Goal: Task Accomplishment & Management: Use online tool/utility

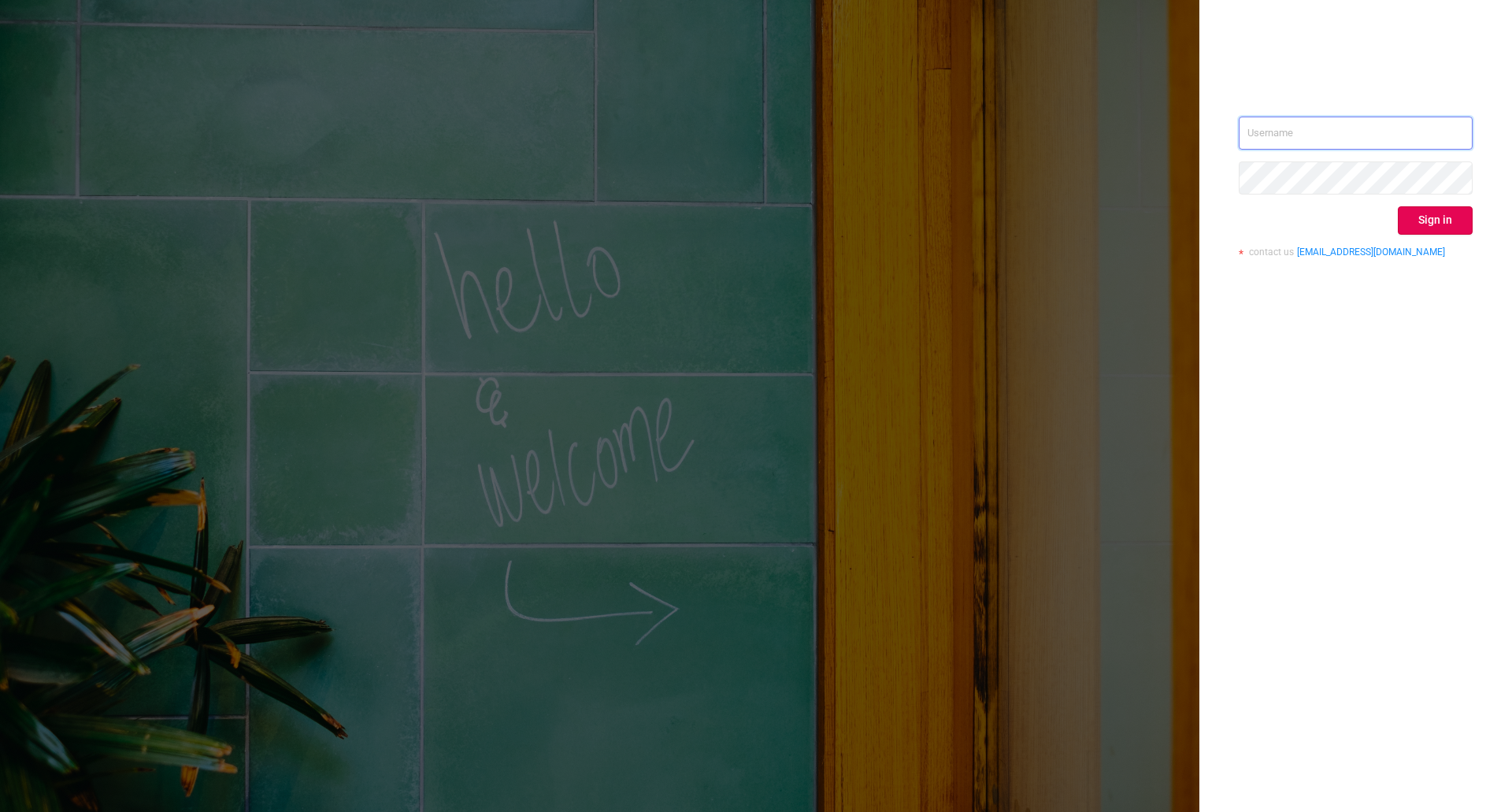
click at [1291, 134] on input "text" at bounding box center [1356, 133] width 234 height 33
type input "ivans@protected.media"
click at [1422, 217] on button "Sign in" at bounding box center [1435, 220] width 75 height 28
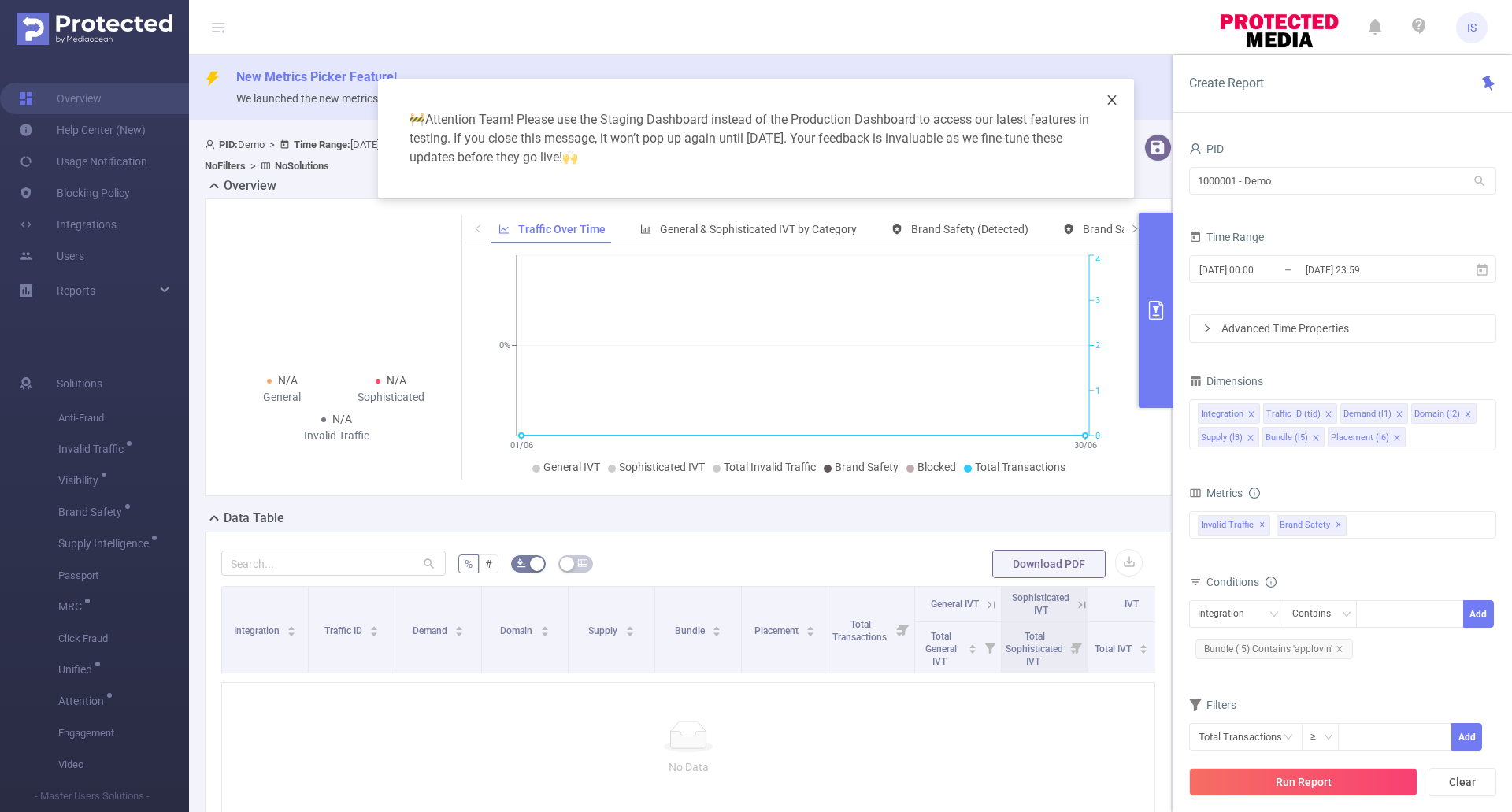
click at [1115, 96] on icon "icon: close" at bounding box center [1111, 100] width 8 height 9
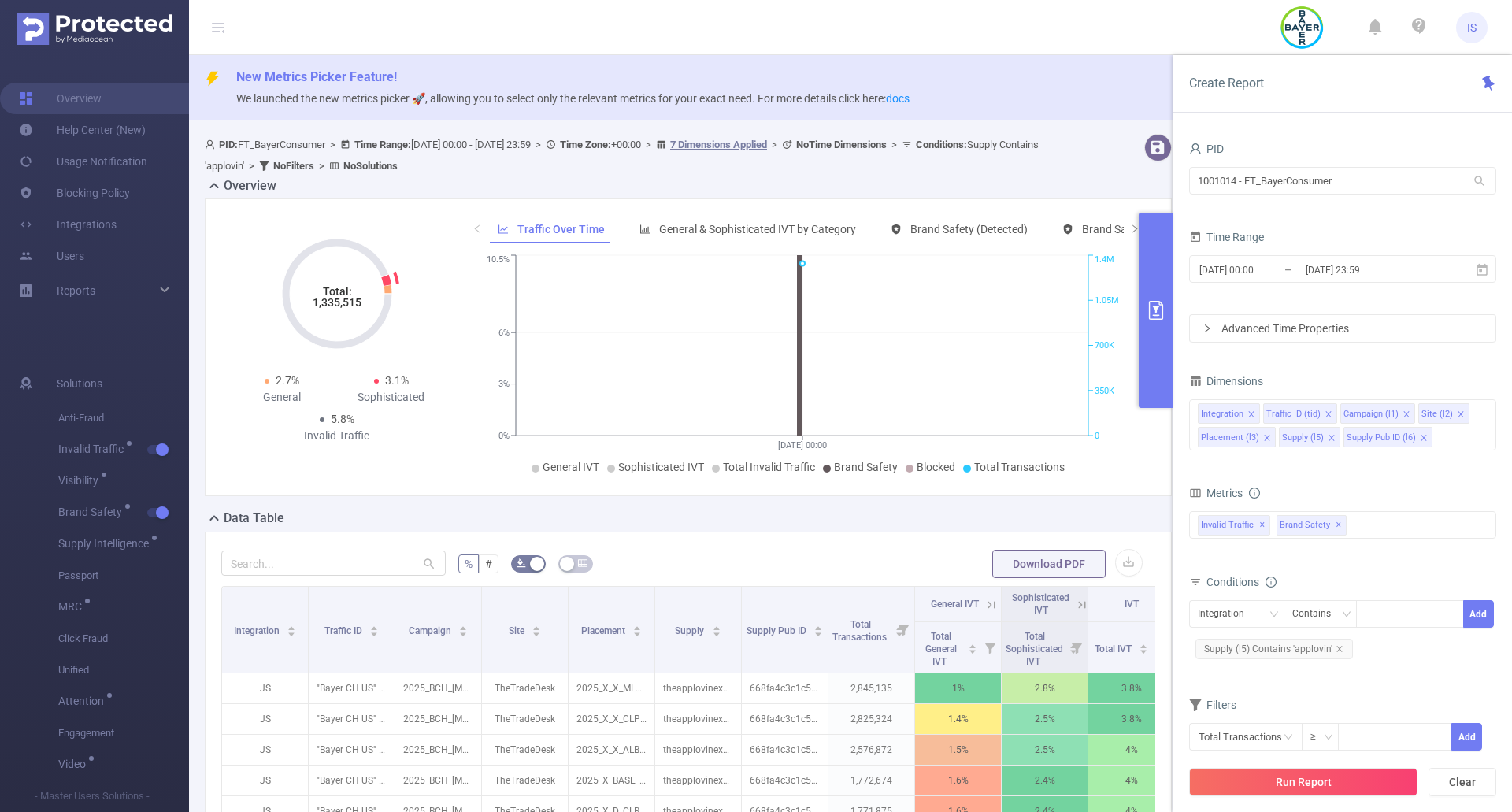
click at [334, 295] on tspan "Total:" at bounding box center [337, 291] width 29 height 13
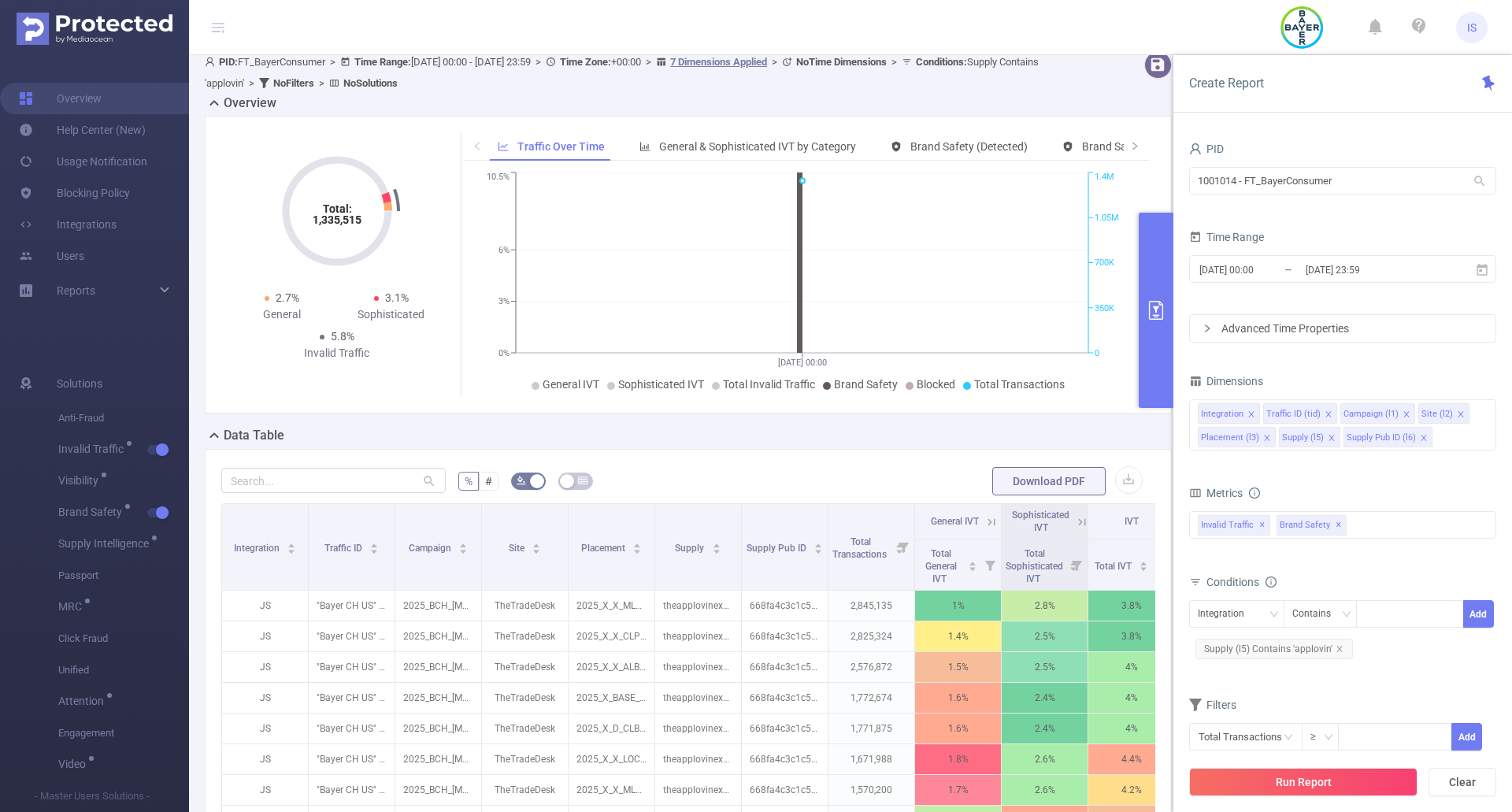
scroll to position [79, 0]
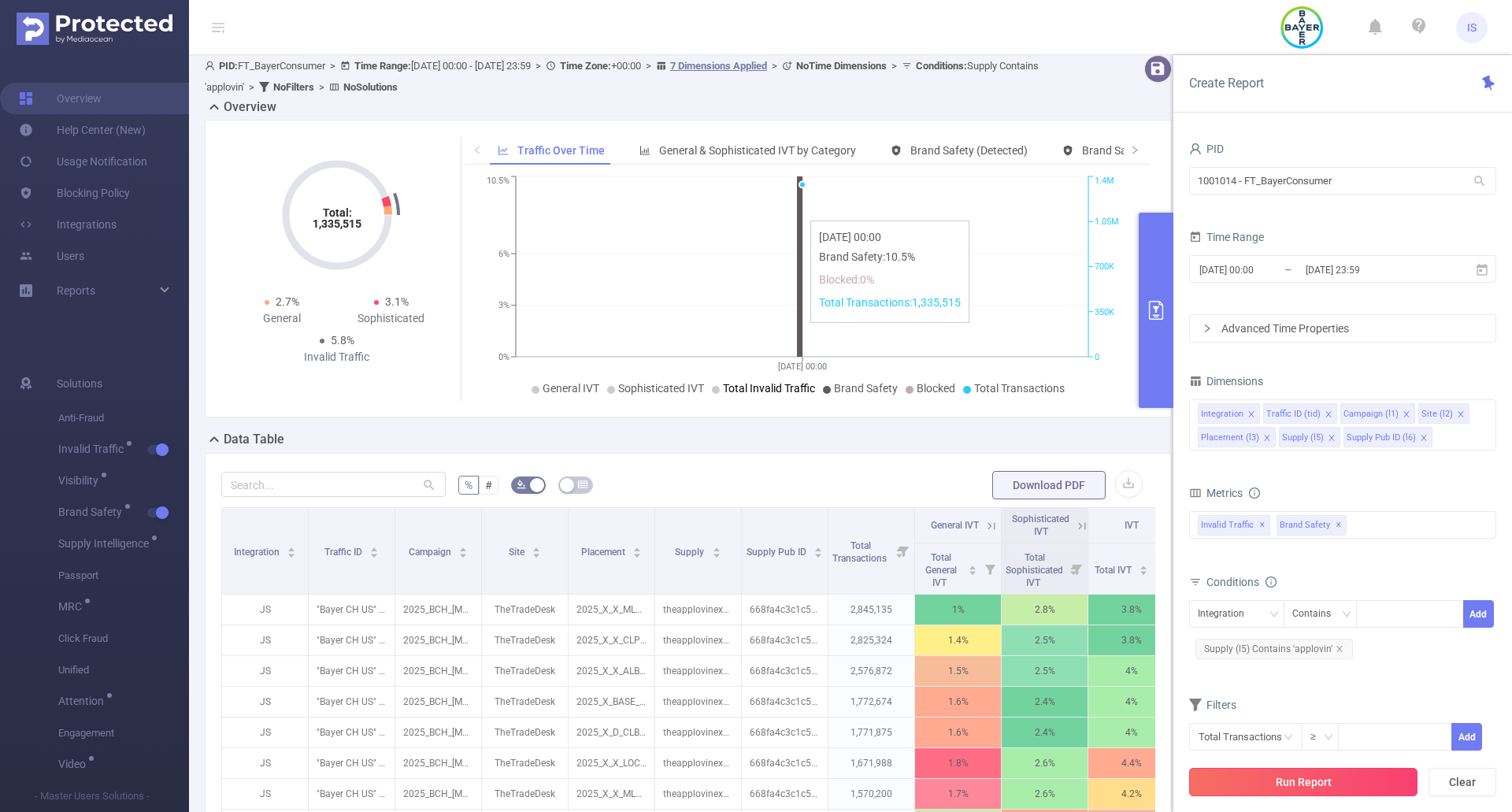
click at [1303, 786] on button "Run Report" at bounding box center [1303, 781] width 228 height 28
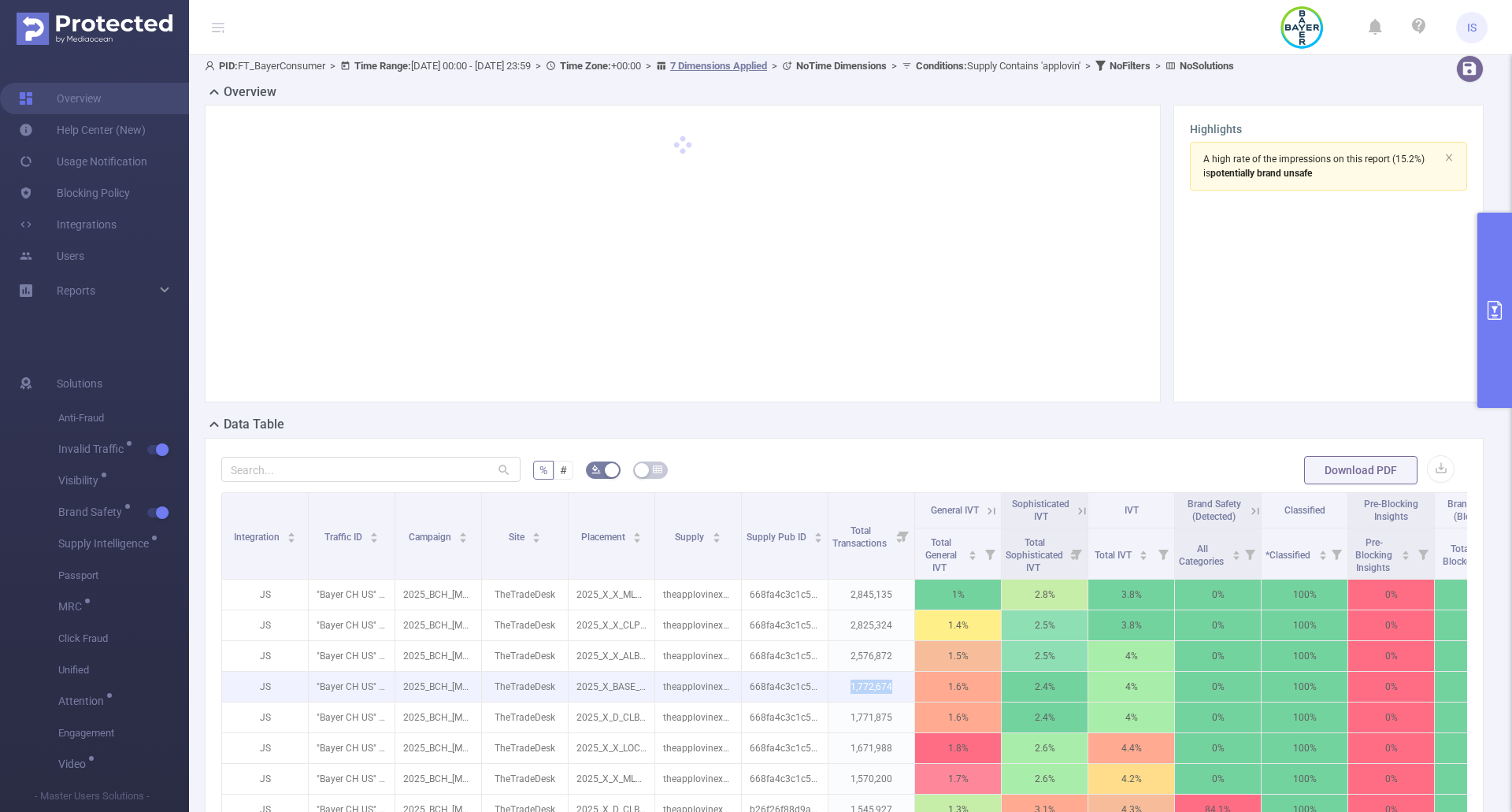
drag, startPoint x: 812, startPoint y: 691, endPoint x: 945, endPoint y: 693, distance: 133.0
click at [945, 693] on tr "JS "Bayer CH US" [15209] 2025_BCH_[MEDICAL_DATA]-Base [262332] TheTradeDesk 202…" at bounding box center [872, 687] width 1299 height 31
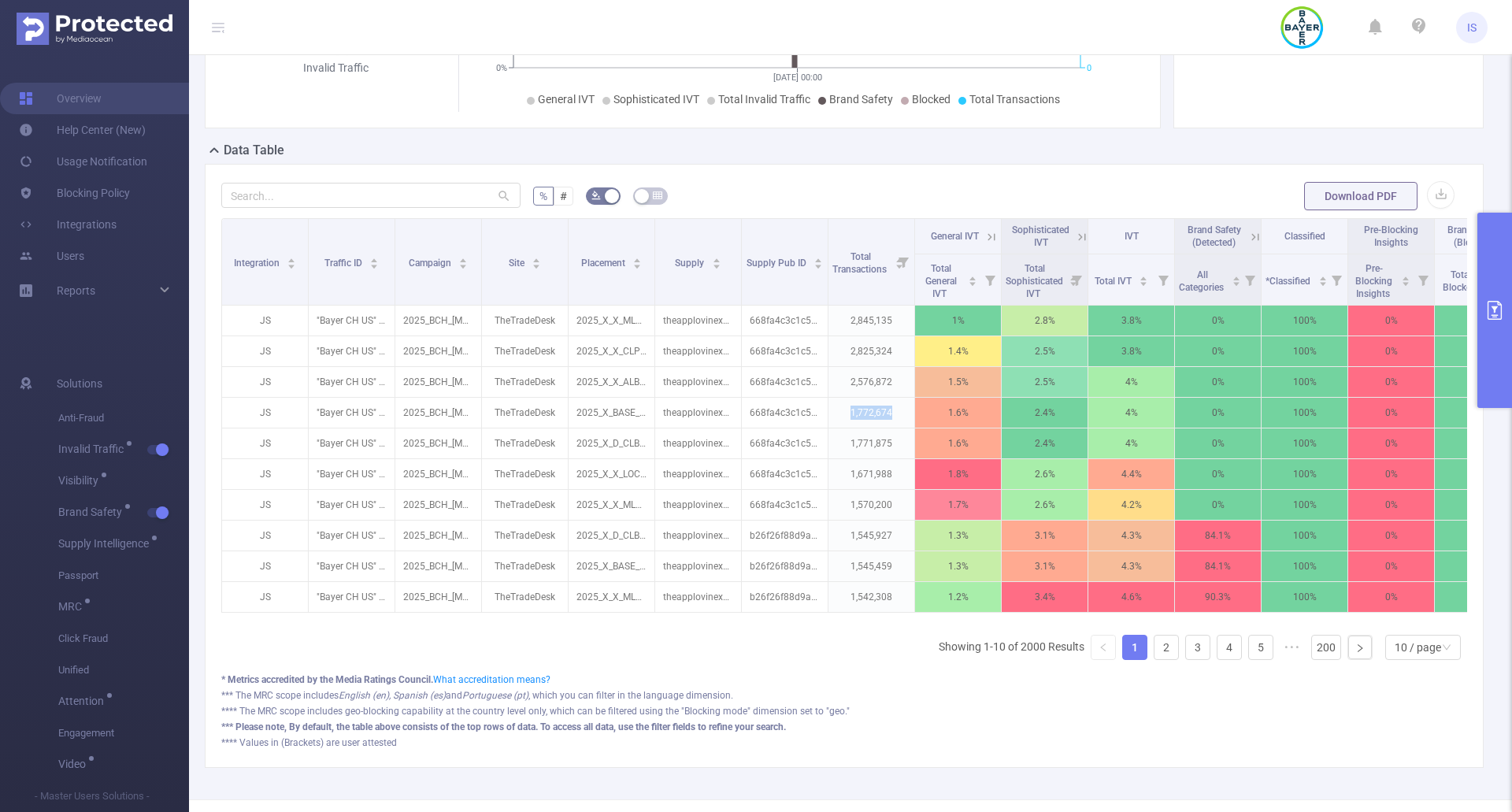
scroll to position [104, 0]
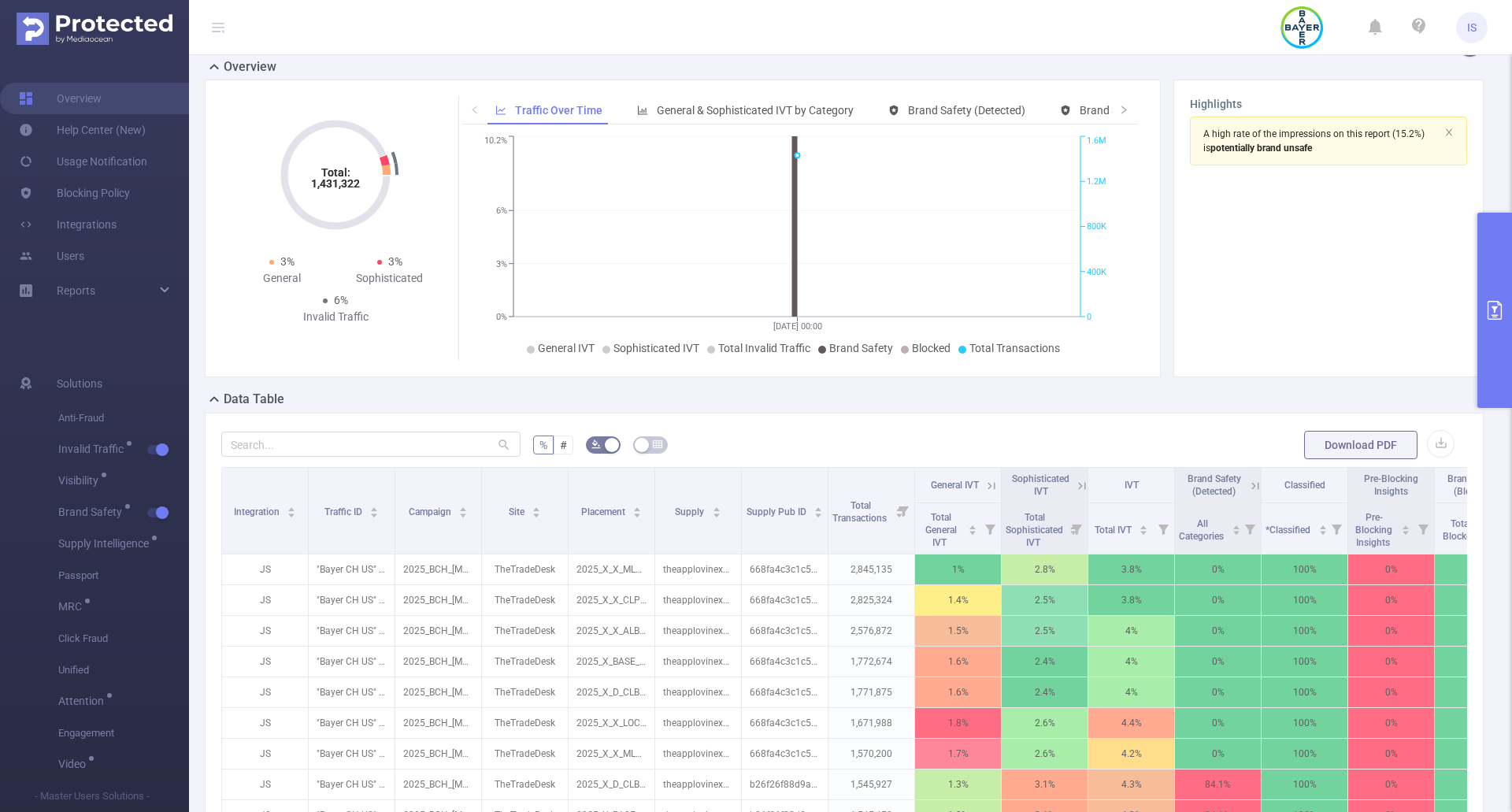
click at [802, 400] on div "Data Table" at bounding box center [850, 401] width 1291 height 22
